Goal: Transaction & Acquisition: Purchase product/service

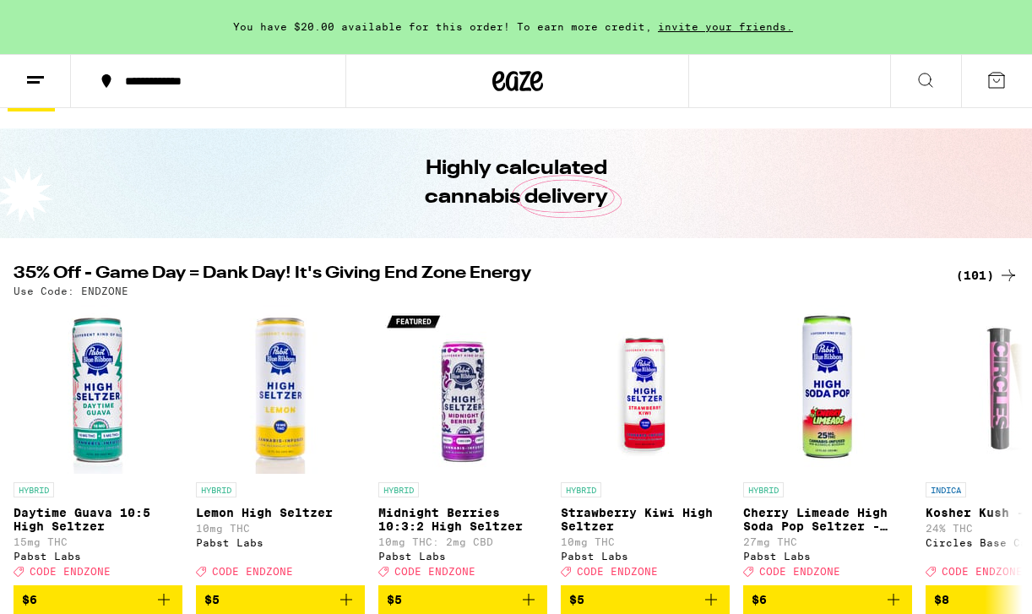
scroll to position [46, 0]
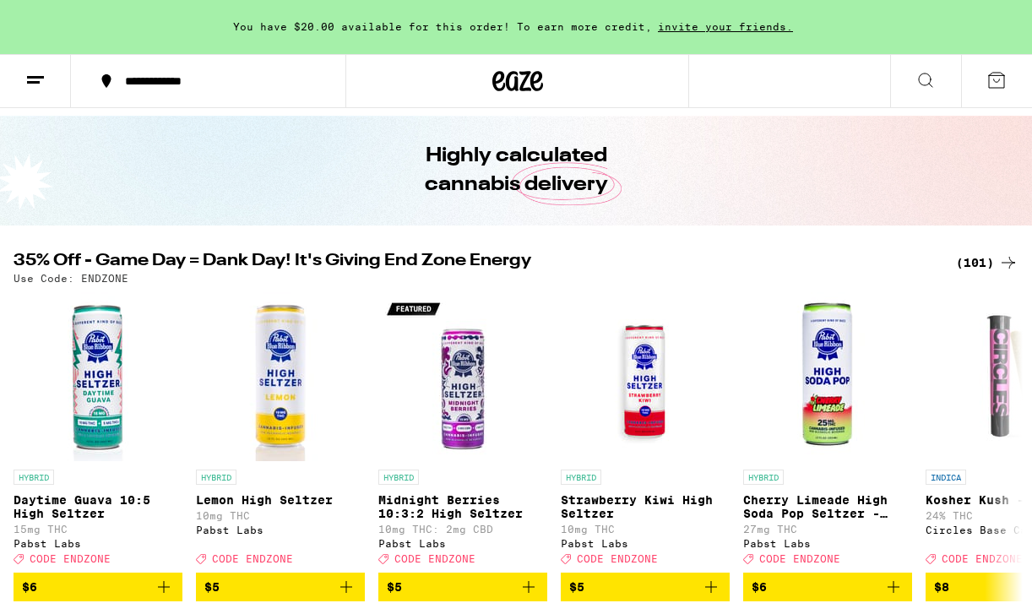
click at [966, 263] on div "(101)" at bounding box center [987, 263] width 63 height 20
